Goal: Information Seeking & Learning: Learn about a topic

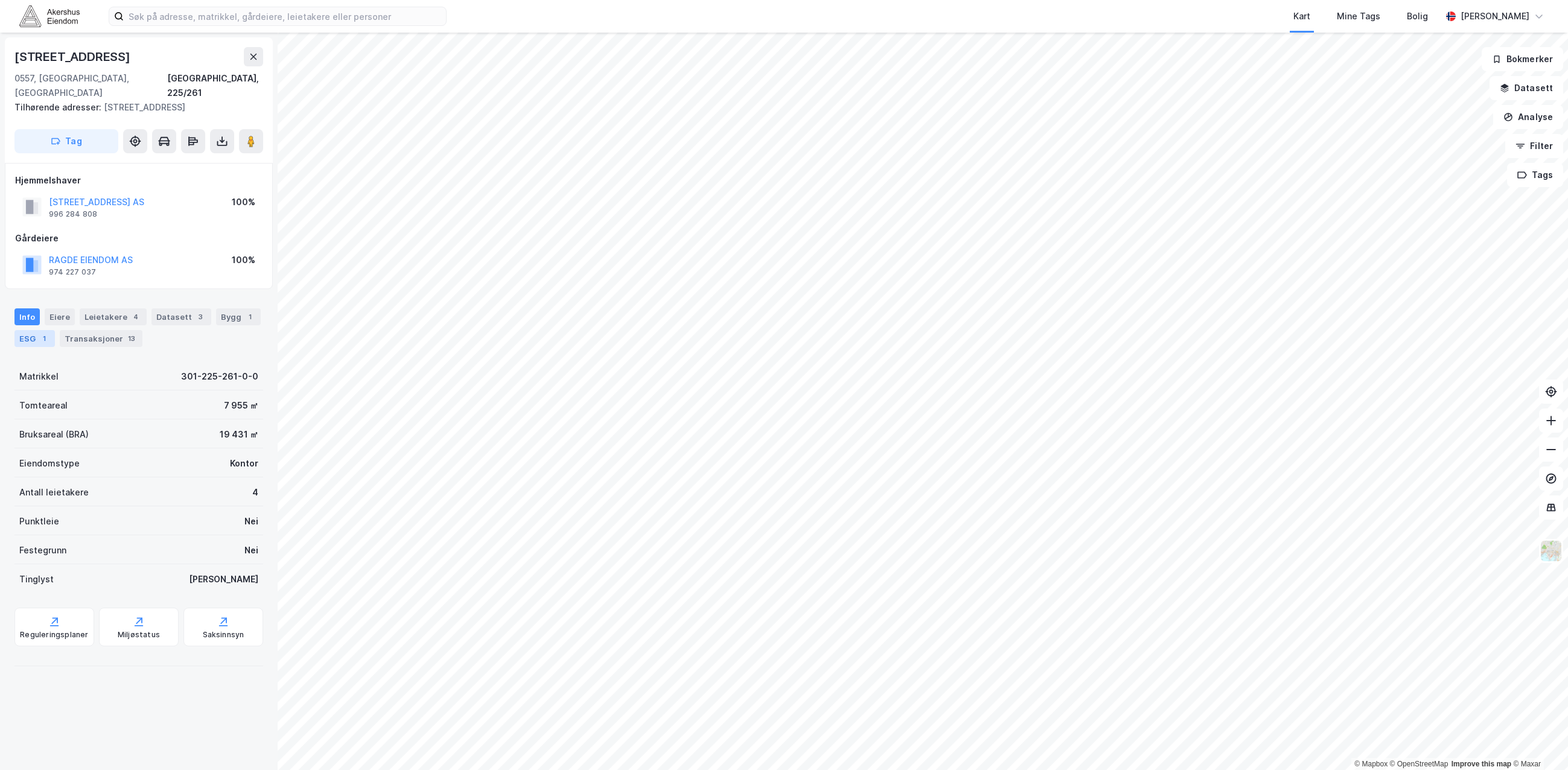
click at [31, 330] on div "ESG 1" at bounding box center [35, 338] width 41 height 17
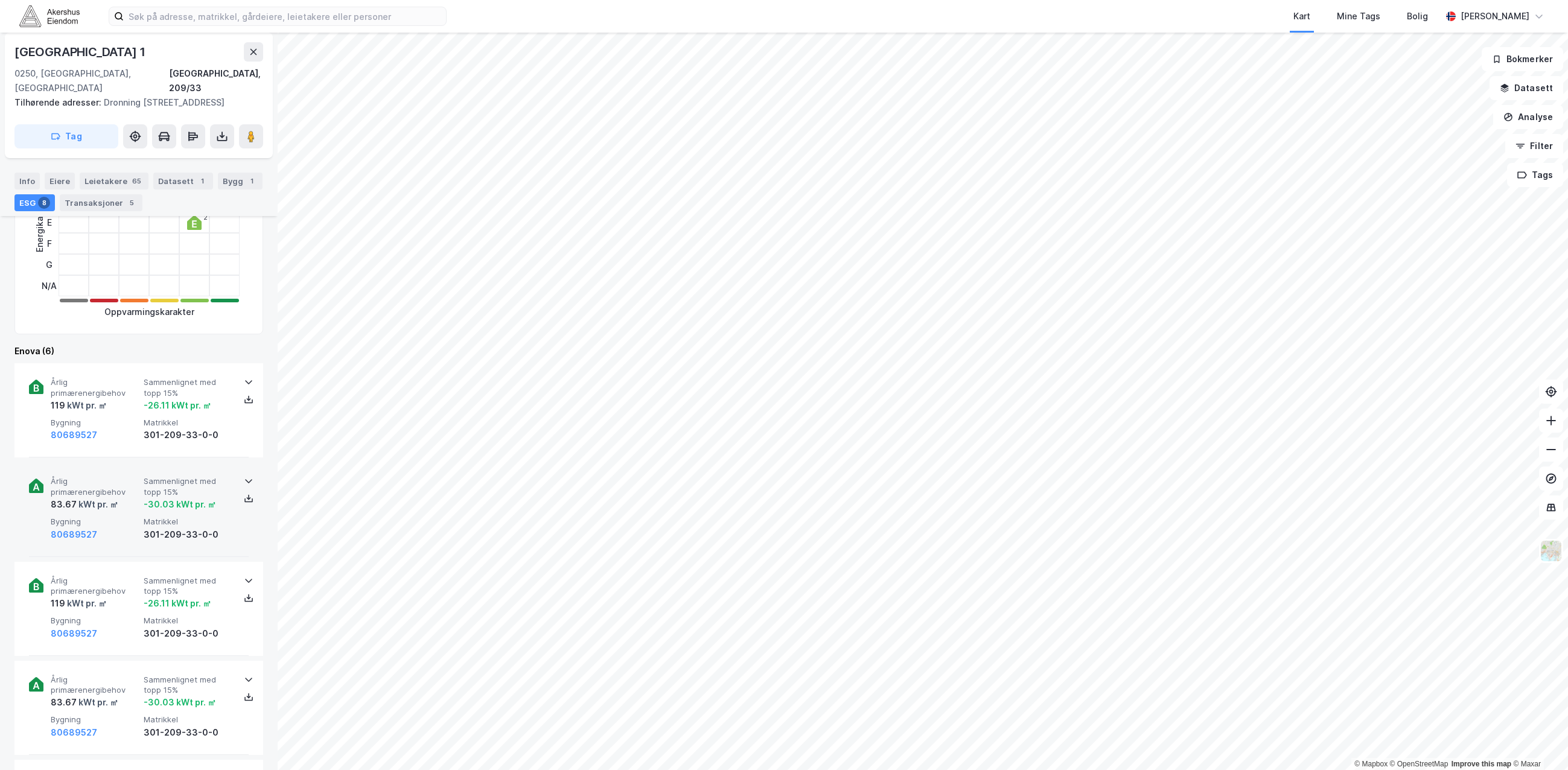
scroll to position [302, 0]
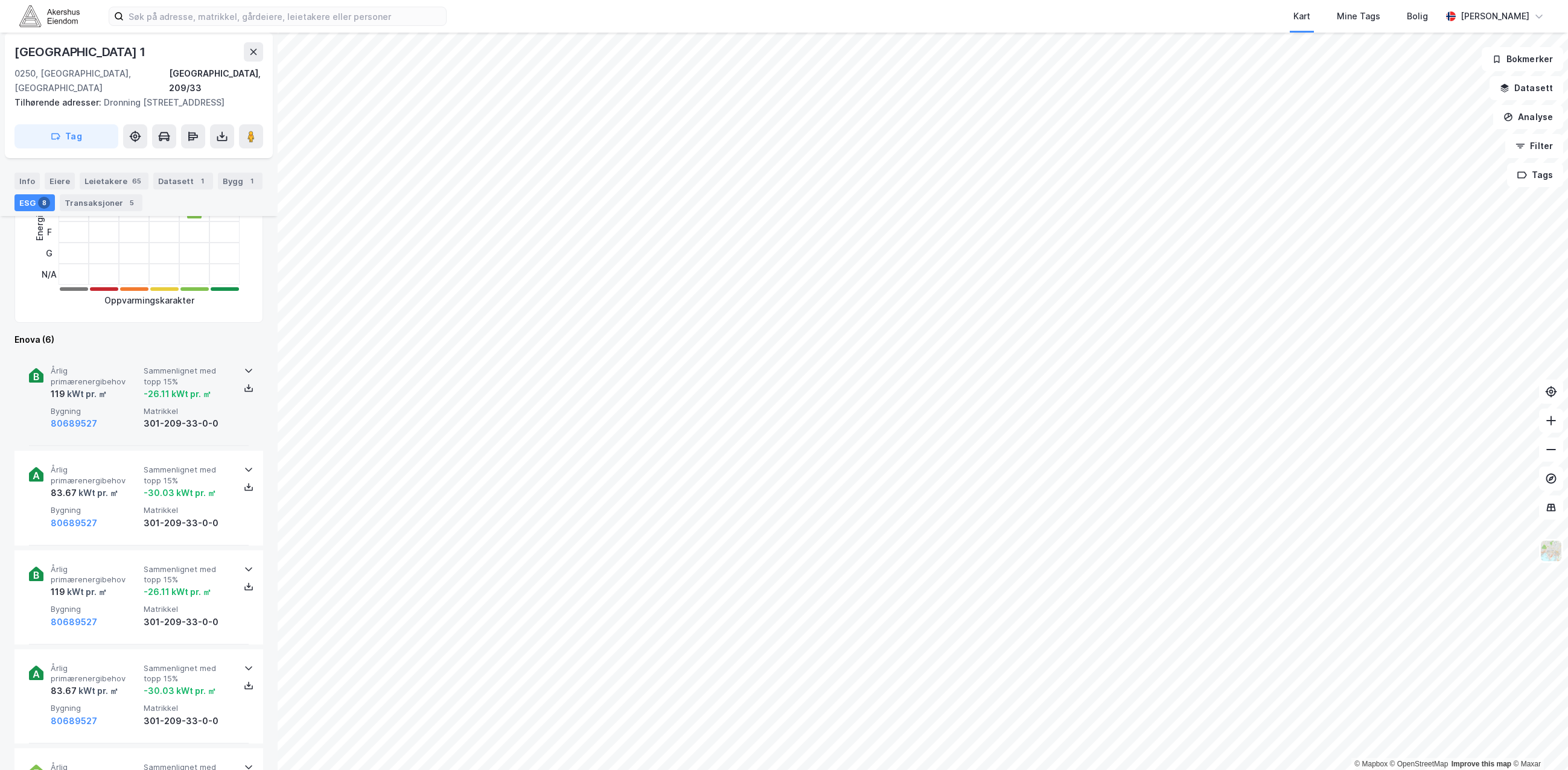
click at [90, 377] on span "Årlig primærenergibehov" at bounding box center [95, 376] width 88 height 21
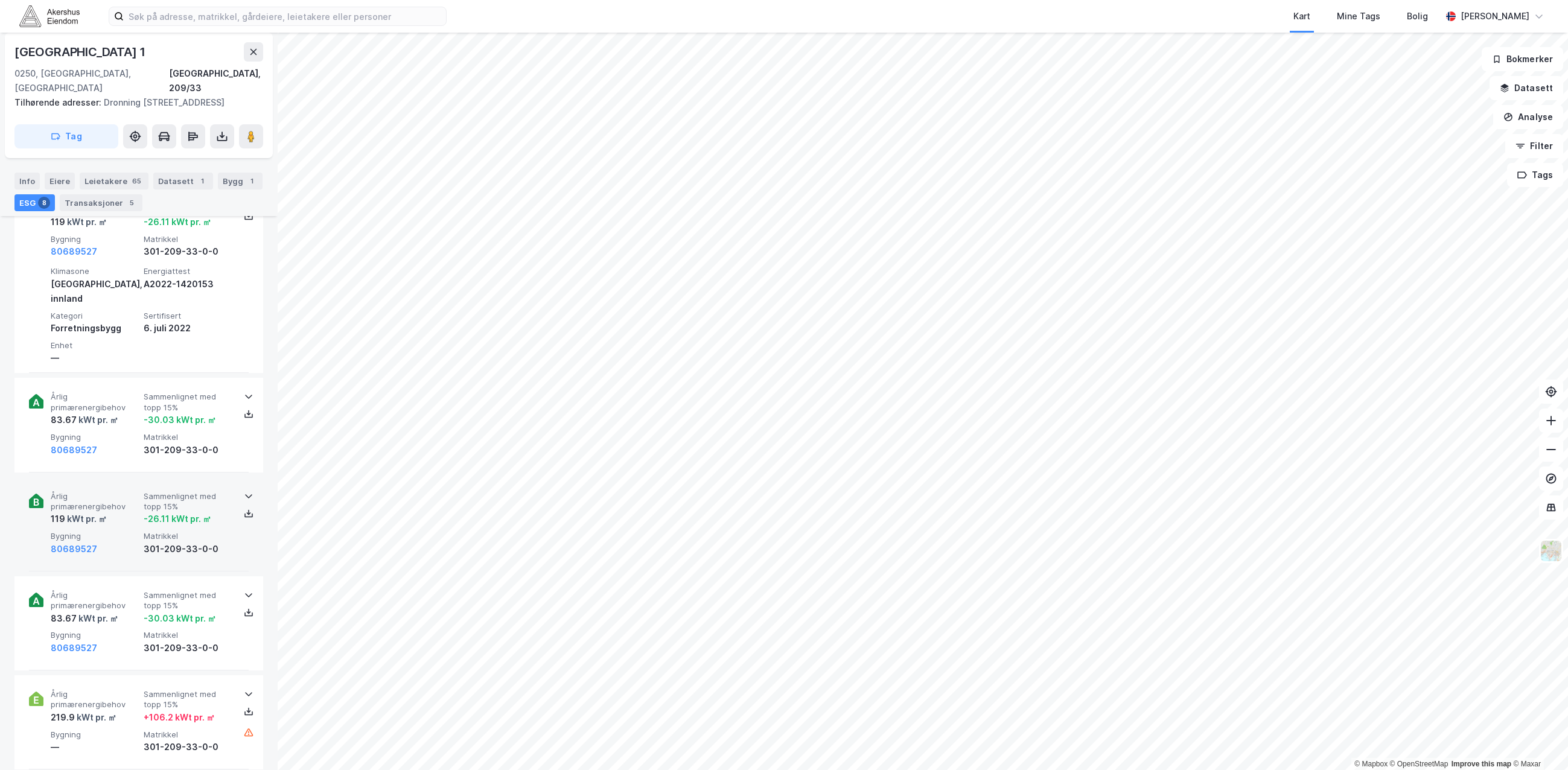
scroll to position [483, 0]
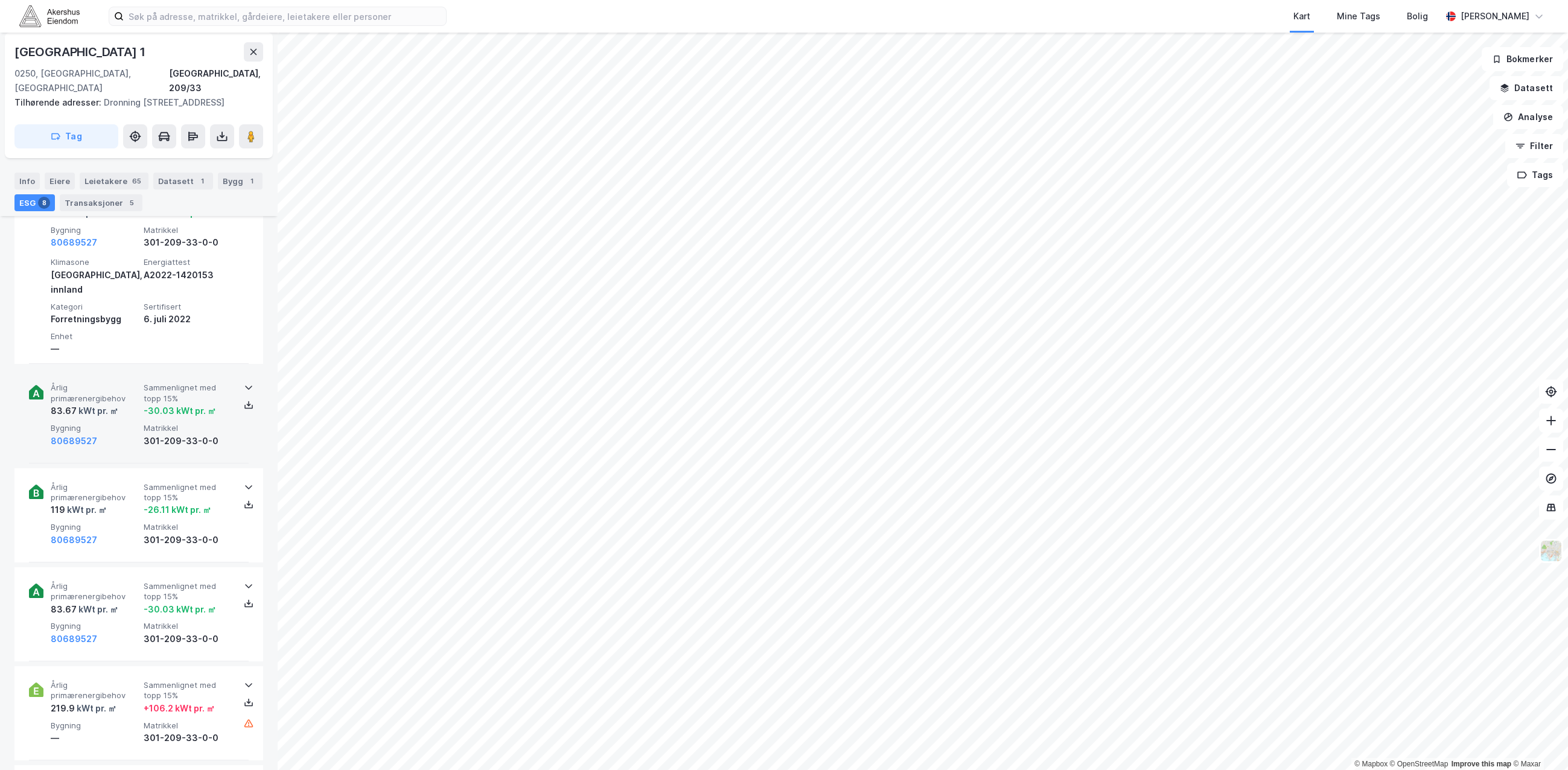
click at [90, 384] on span "Årlig primærenergibehov" at bounding box center [95, 393] width 88 height 21
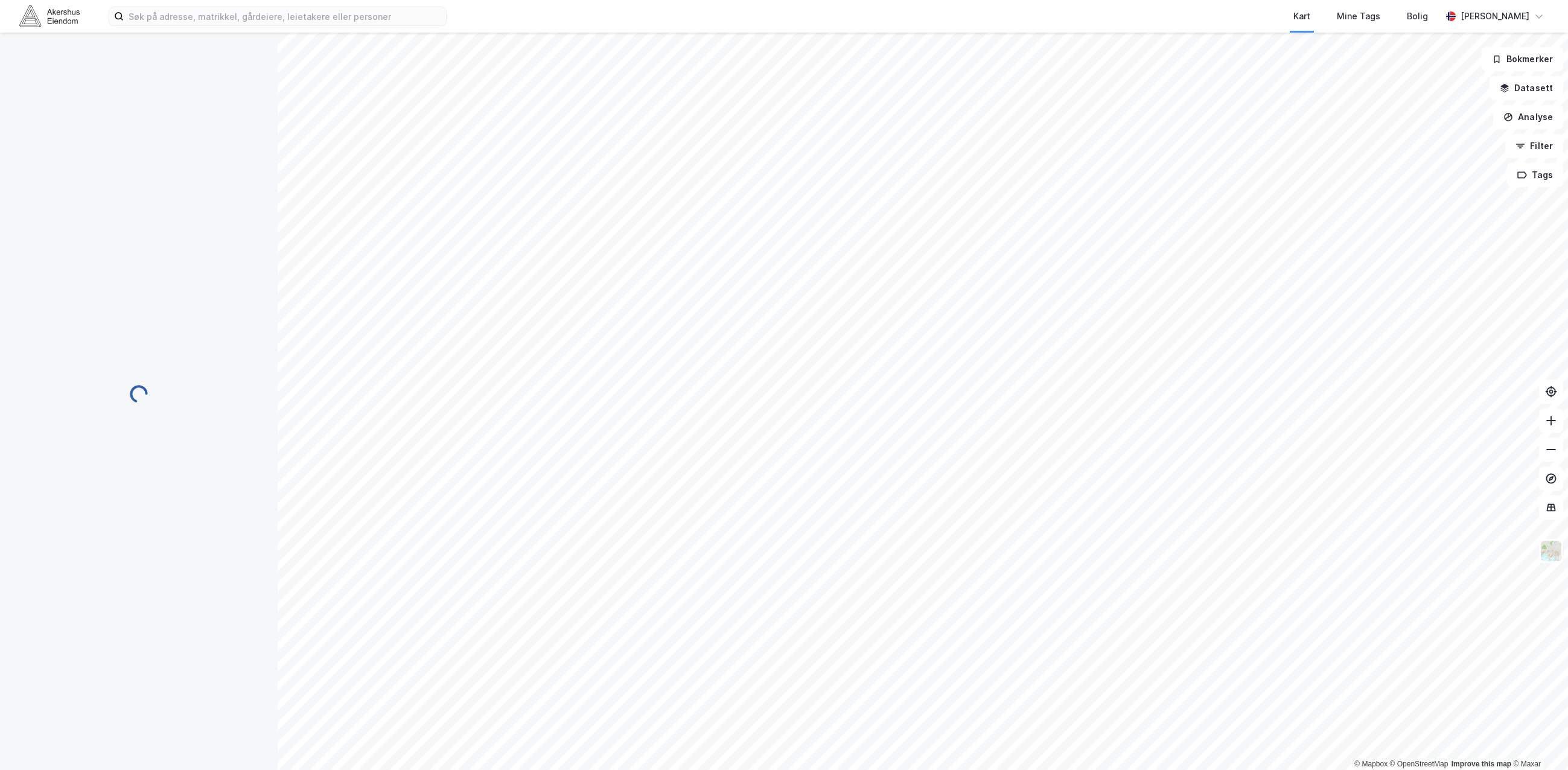
scroll to position [6, 0]
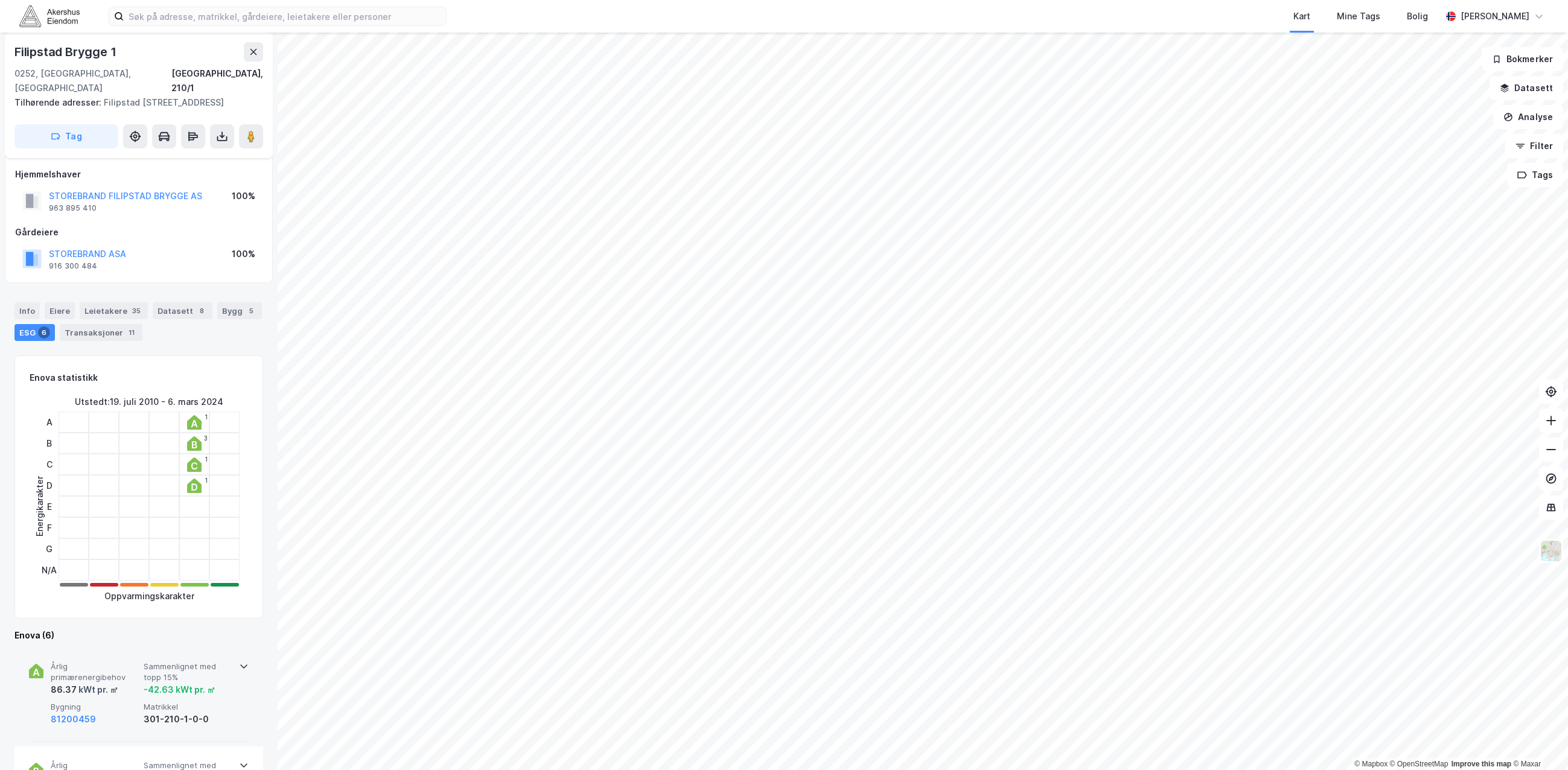
click at [130, 683] on div "86.37 kWt pr. ㎡" at bounding box center [95, 690] width 88 height 15
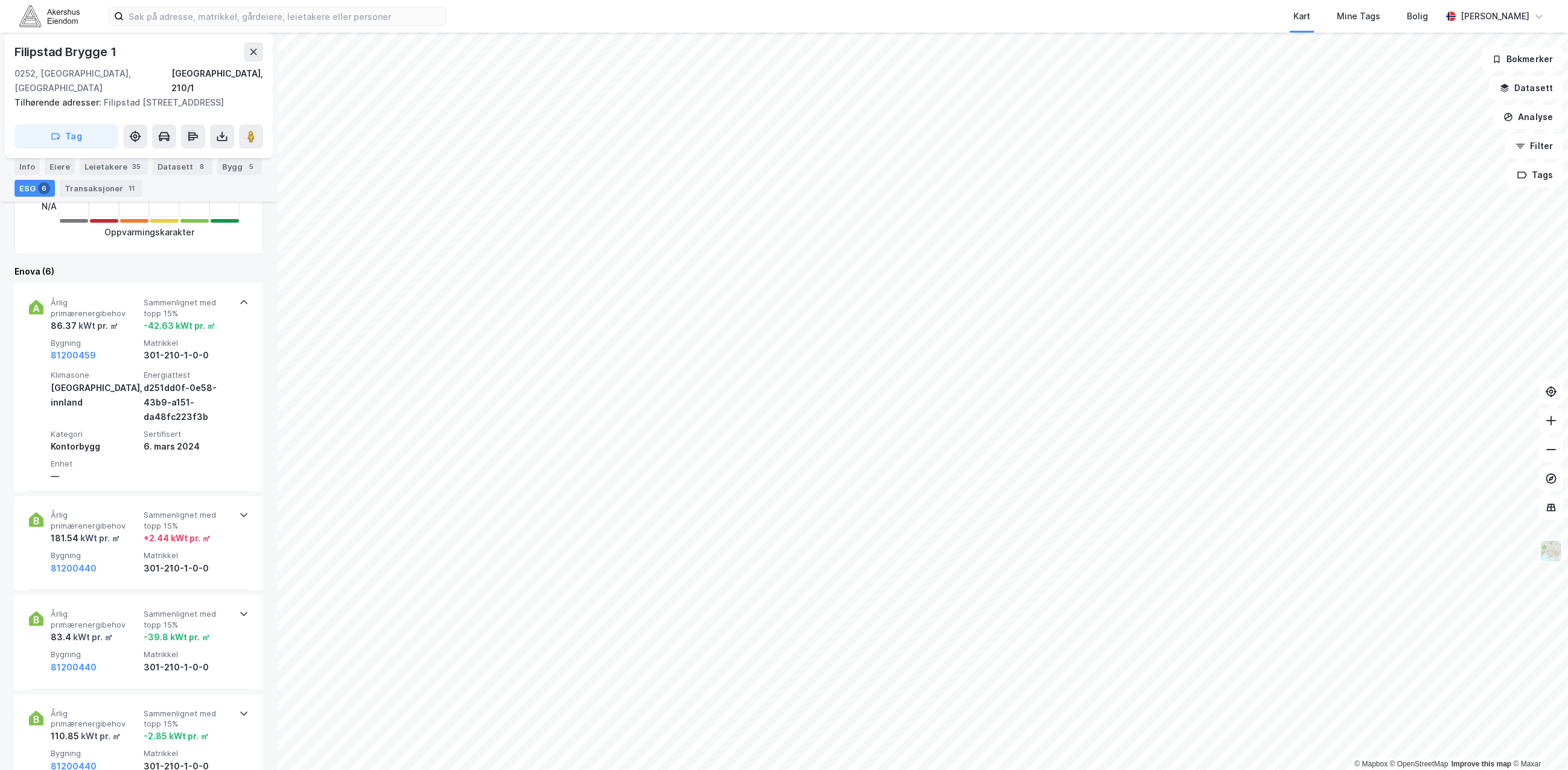
scroll to position [368, 0]
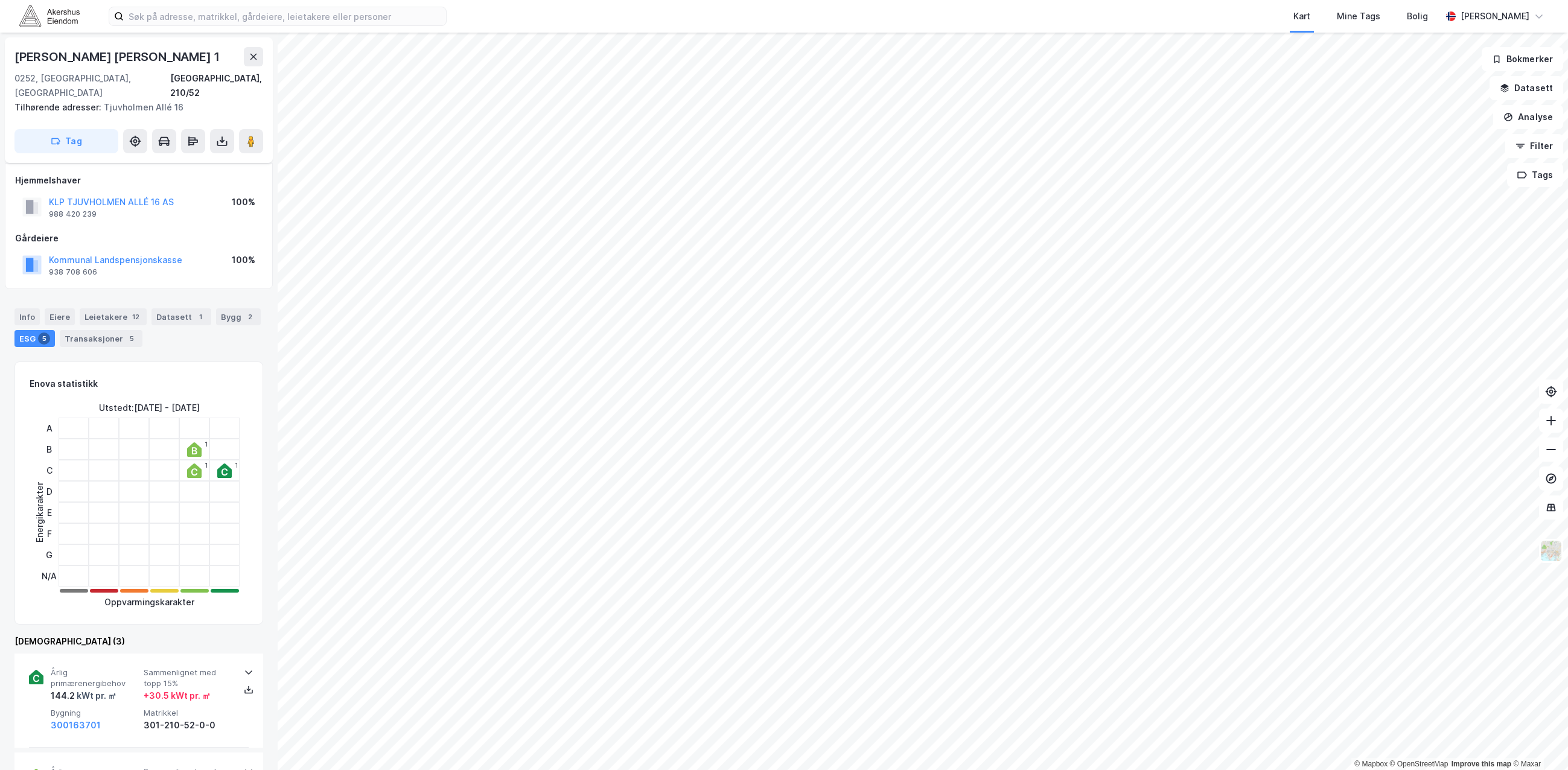
scroll to position [6, 0]
